Goal: Task Accomplishment & Management: Manage account settings

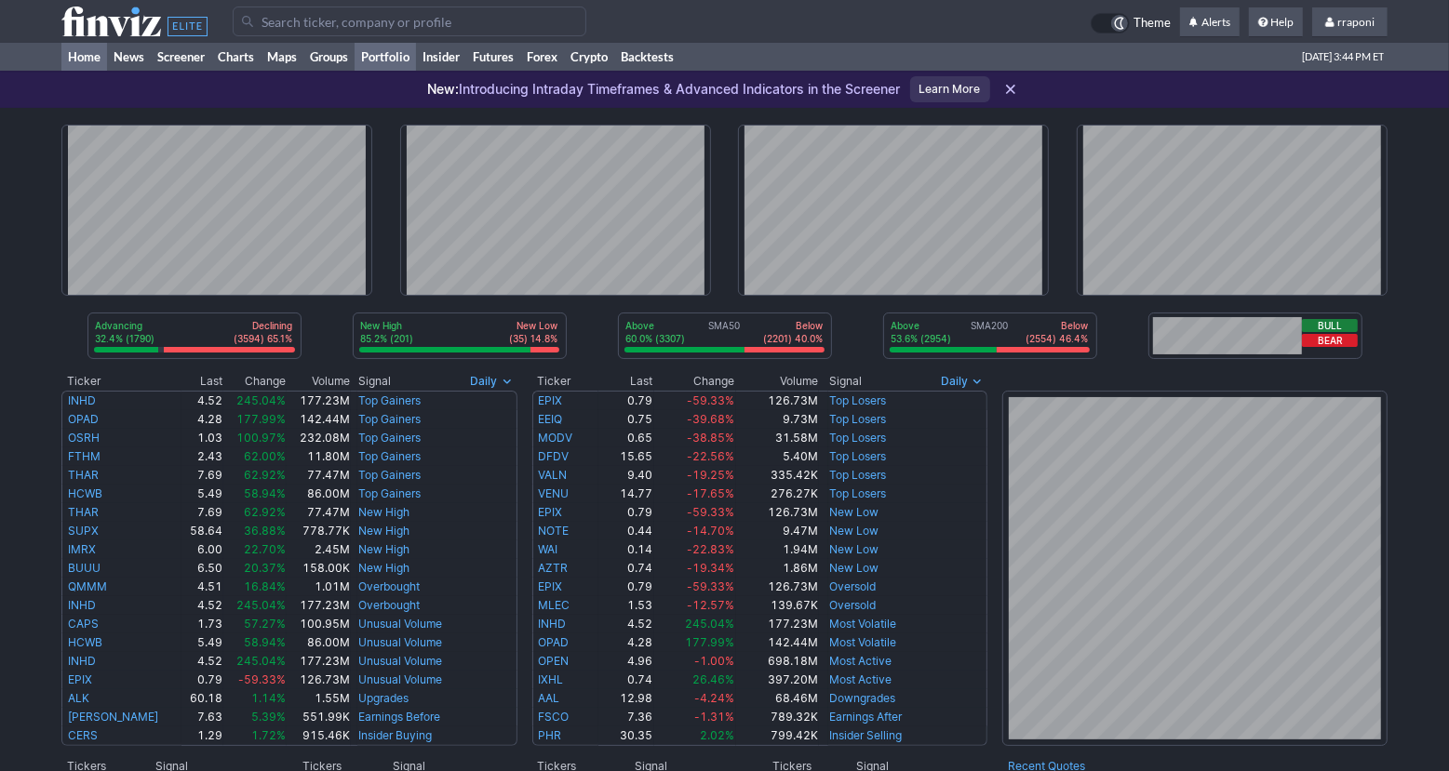
click at [394, 61] on link "Portfolio" at bounding box center [385, 57] width 61 height 28
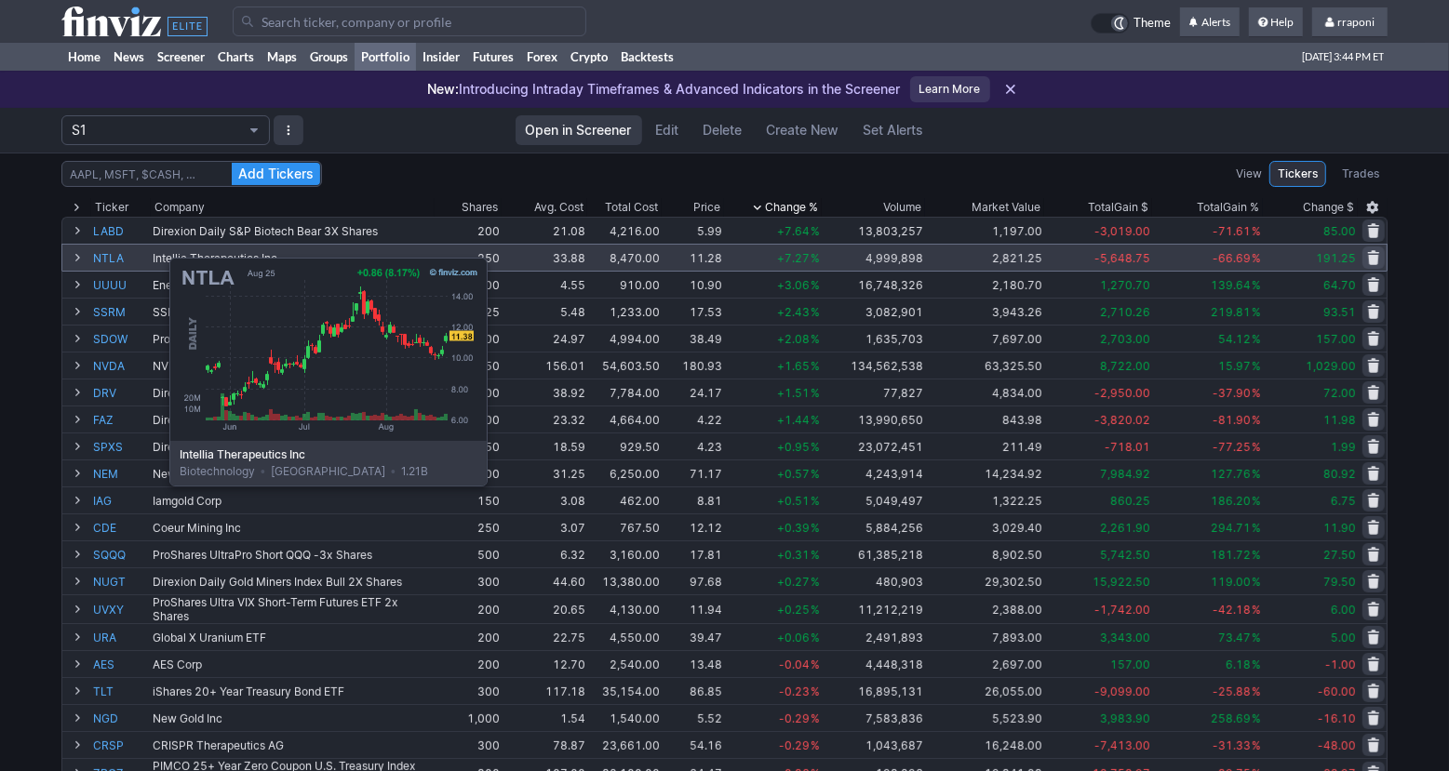
click at [120, 252] on link "NTLA" at bounding box center [121, 258] width 56 height 26
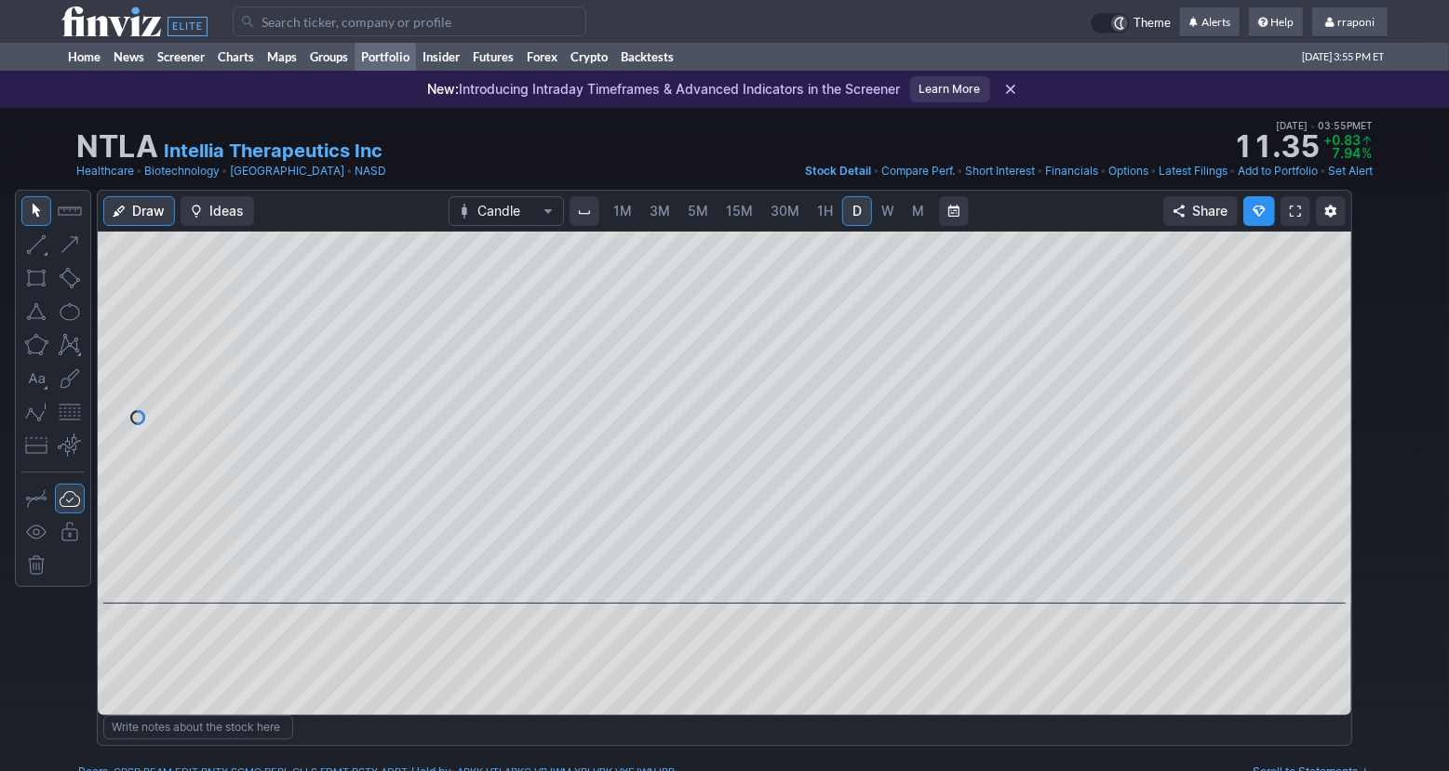
click at [392, 57] on link "Portfolio" at bounding box center [385, 57] width 61 height 28
